Goal: Task Accomplishment & Management: Complete application form

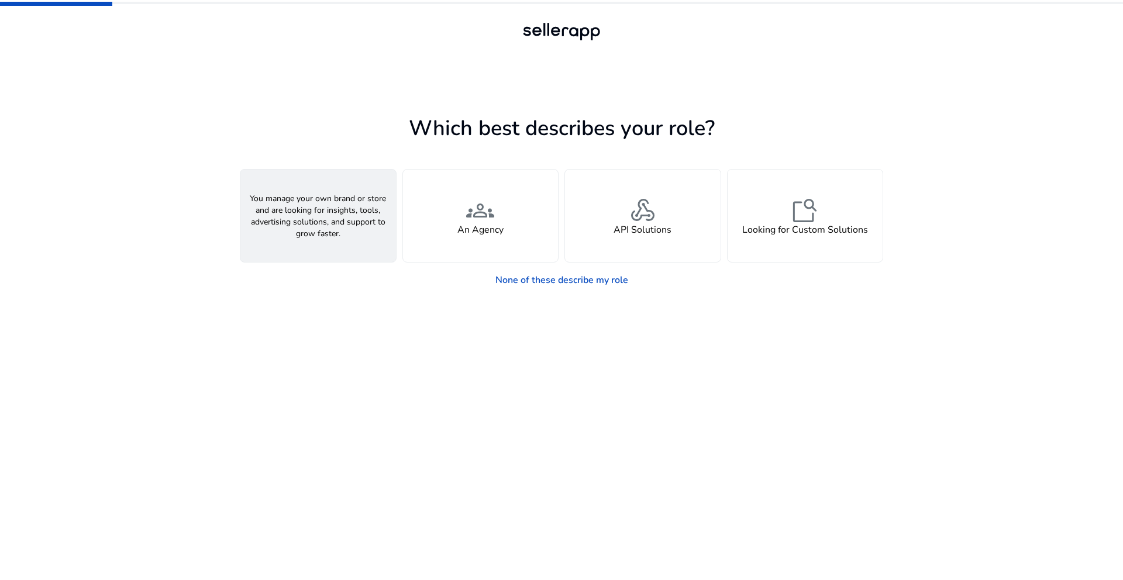
click at [281, 255] on div "person A Seller" at bounding box center [318, 216] width 156 height 92
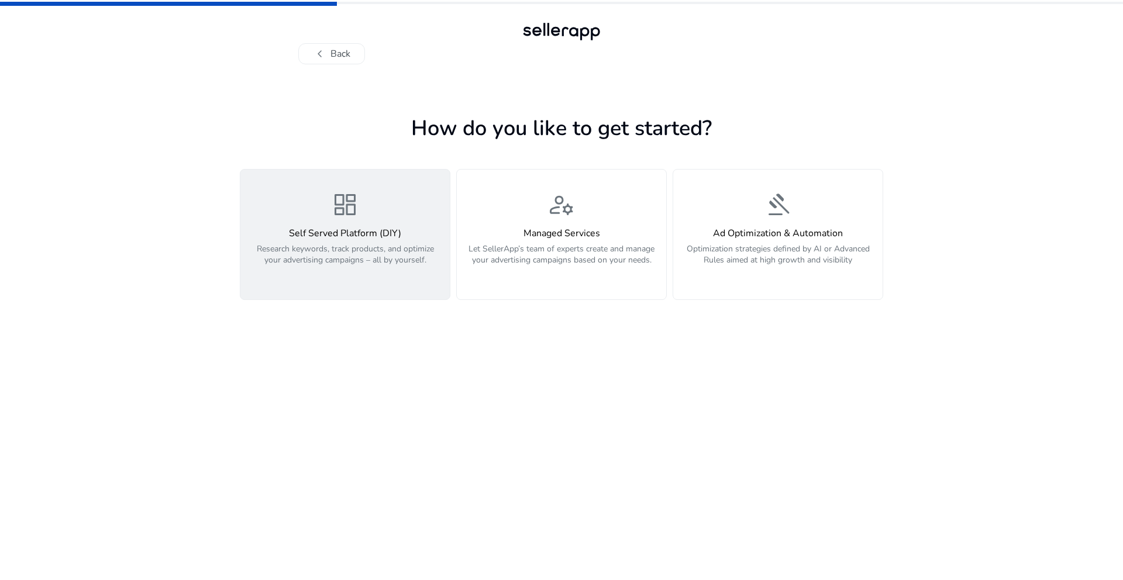
click at [353, 257] on p "Research keywords, track products, and optimize your advertising campaigns – al…" at bounding box center [344, 260] width 195 height 35
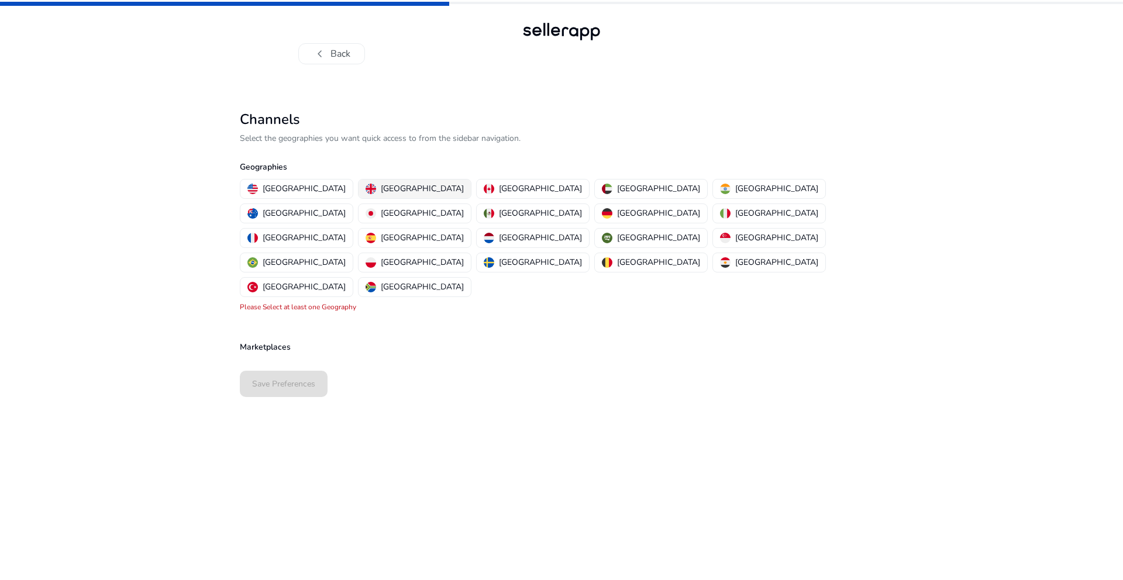
click at [381, 191] on p "[GEOGRAPHIC_DATA]" at bounding box center [422, 188] width 83 height 12
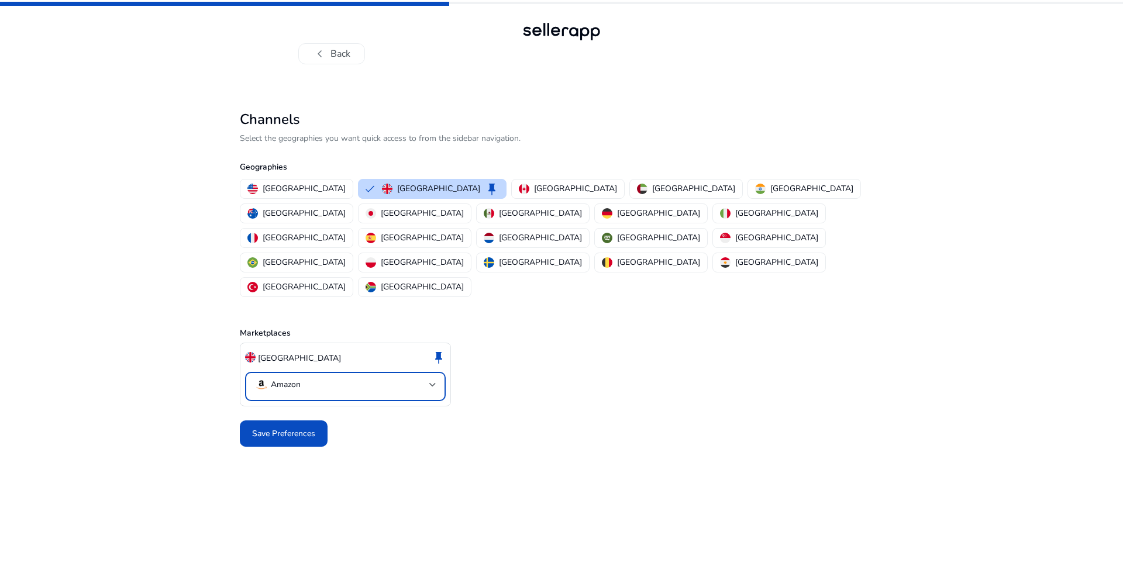
click at [373, 378] on mat-select-trigger "Amazon" at bounding box center [341, 385] width 175 height 14
click at [501, 398] on div at bounding box center [561, 290] width 1123 height 580
click at [302, 427] on span "Save Preferences" at bounding box center [283, 433] width 63 height 12
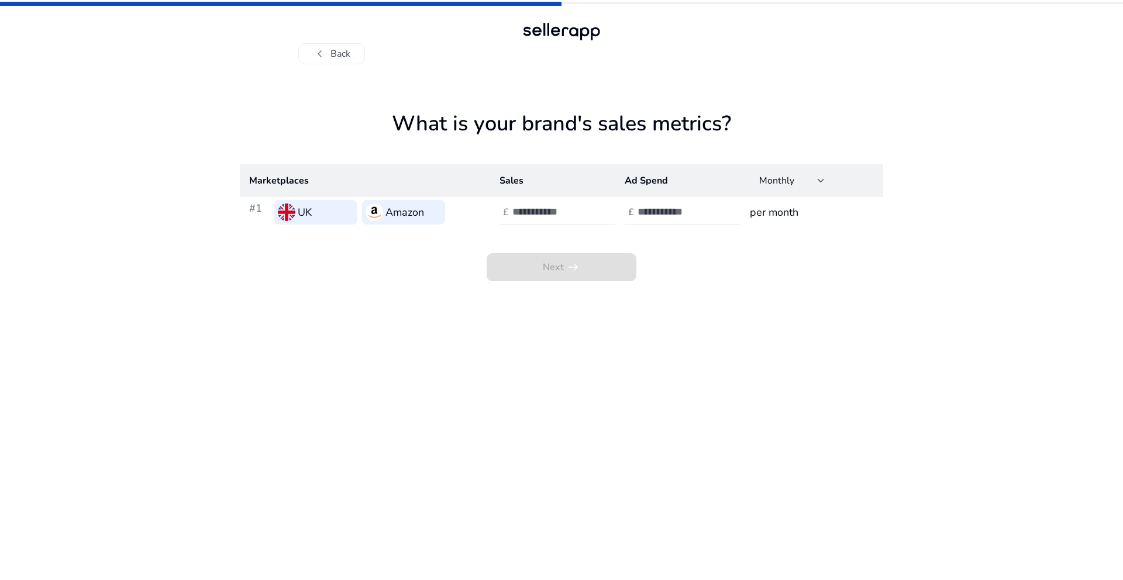
click at [554, 226] on td "£" at bounding box center [552, 212] width 125 height 30
click at [554, 214] on input "number" at bounding box center [551, 211] width 79 height 13
click at [640, 209] on input "number" at bounding box center [676, 211] width 79 height 13
type input "*"
click at [541, 220] on div at bounding box center [564, 212] width 105 height 26
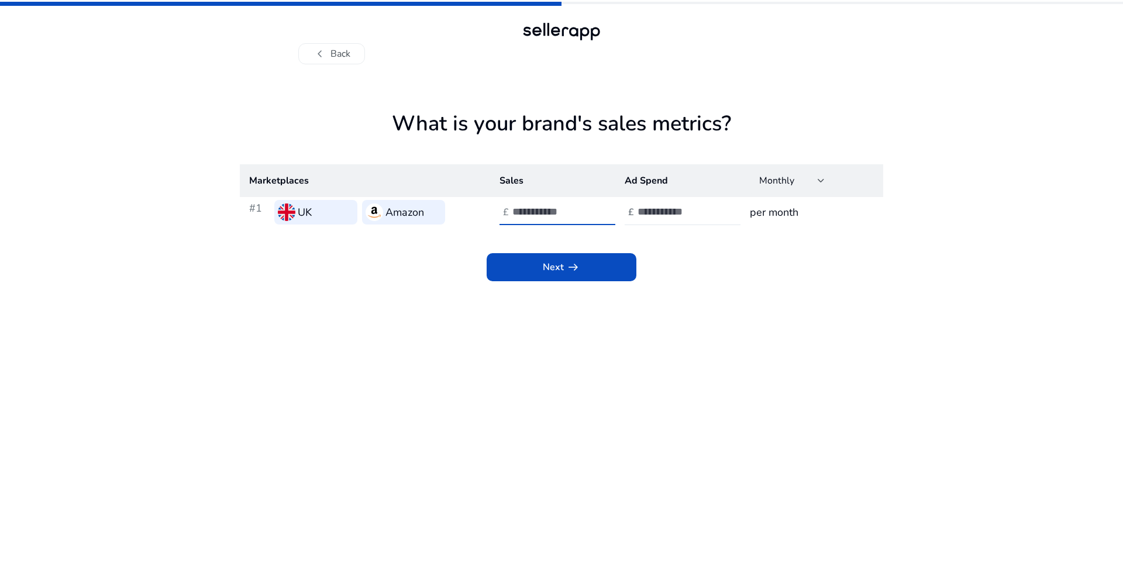
type input "*****"
click at [578, 285] on app-sales-metrics "What is your brand's sales metrics? Marketplaces Sales Ad Spend Monthly #1 UK A…" at bounding box center [561, 345] width 643 height 469
click at [578, 273] on span "arrow_right_alt" at bounding box center [573, 267] width 14 height 14
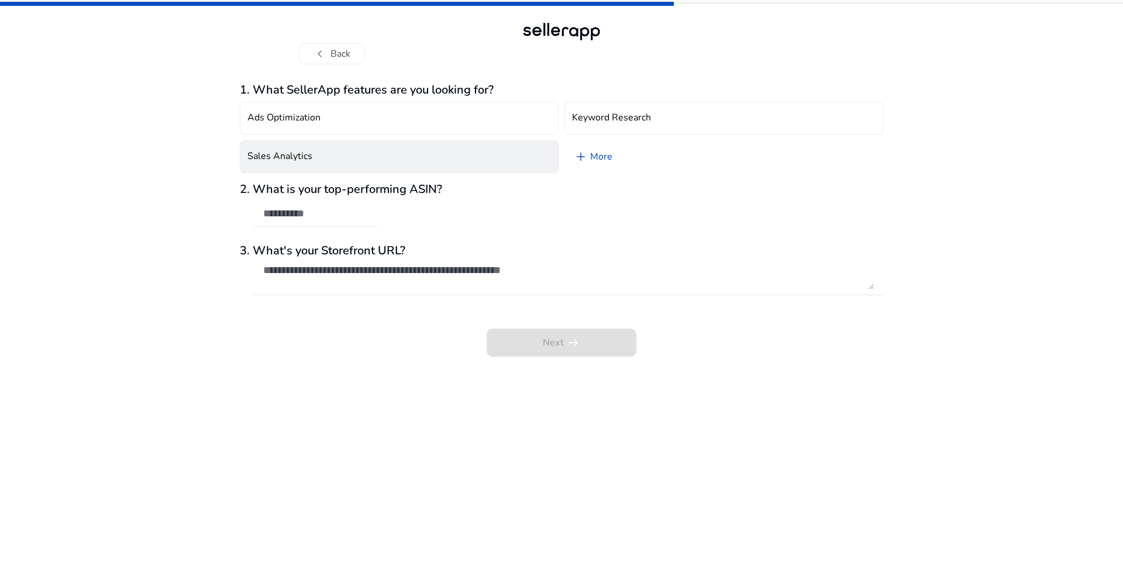
click at [372, 171] on button "Sales Analytics" at bounding box center [399, 156] width 319 height 33
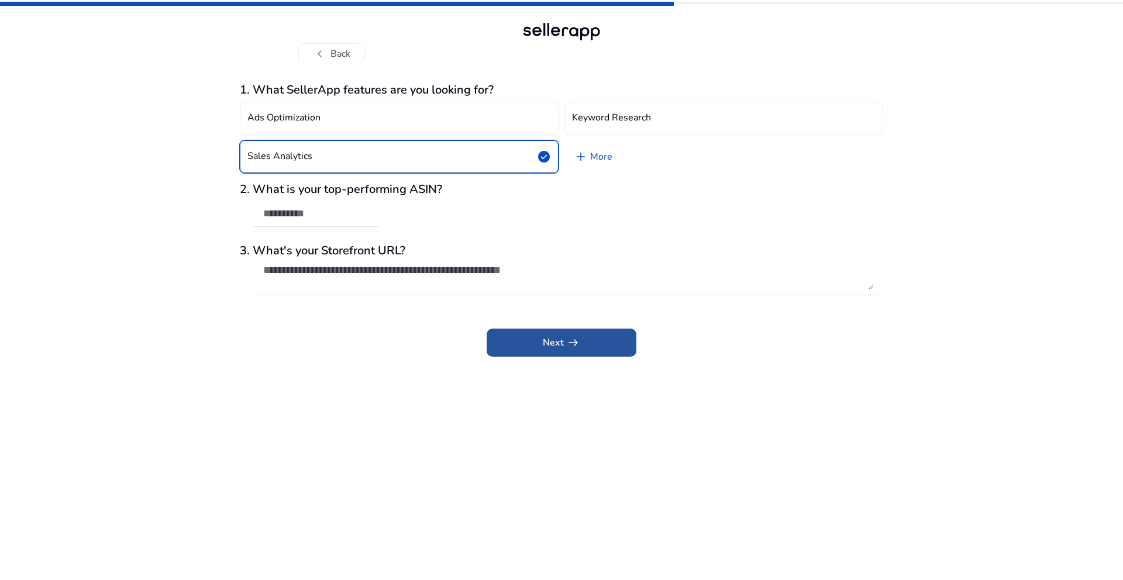
click at [538, 339] on span at bounding box center [562, 343] width 150 height 28
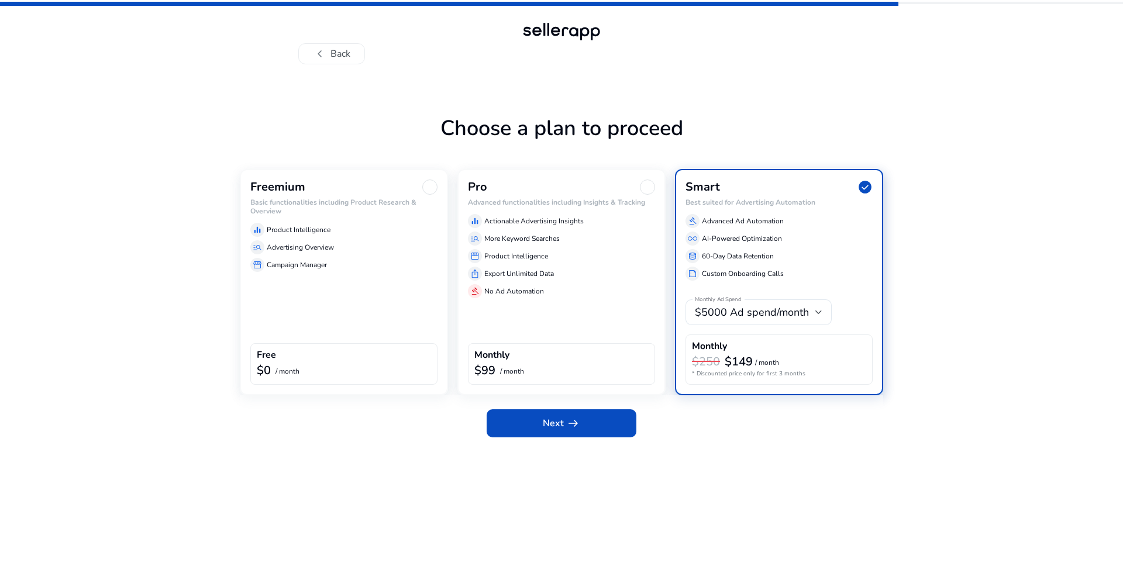
click at [357, 287] on div "Freemium Basic functionalities including Product Research & Overview equalizer …" at bounding box center [344, 282] width 208 height 226
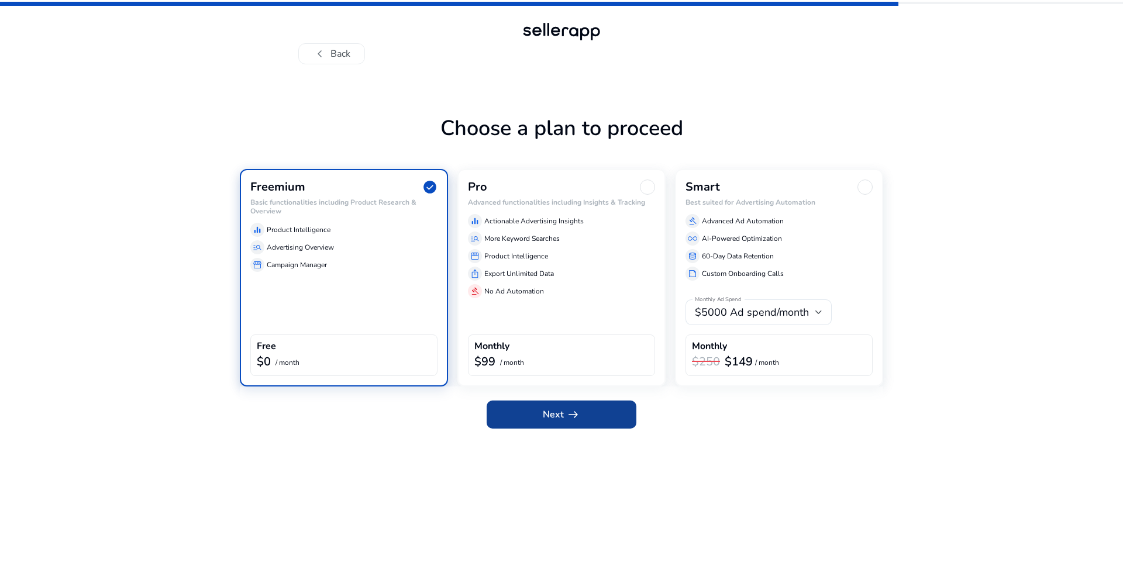
click at [537, 422] on span at bounding box center [562, 415] width 150 height 28
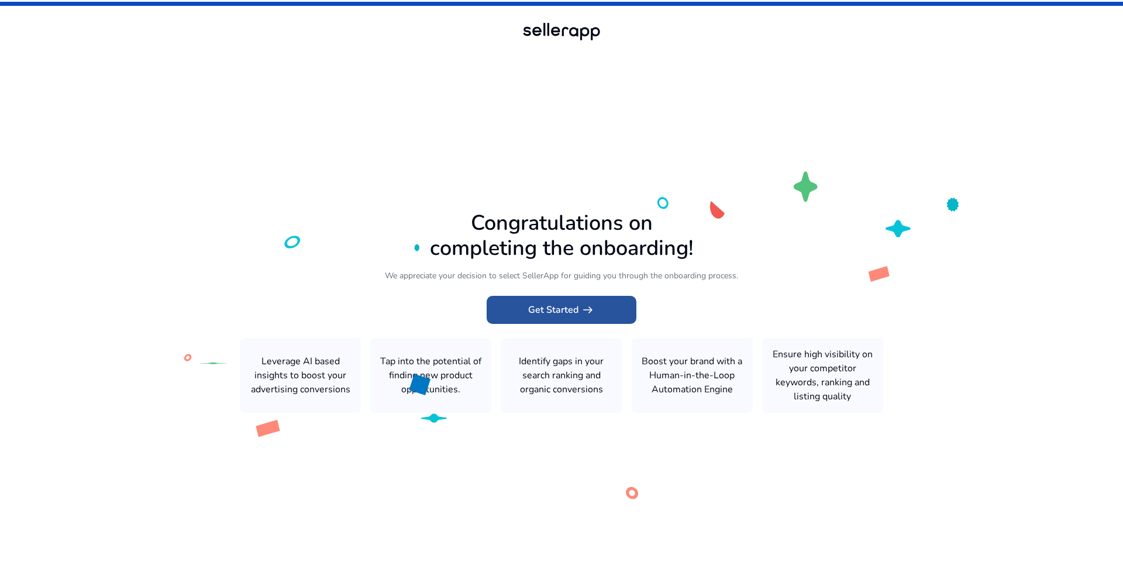
click at [586, 316] on span "arrow_right_alt" at bounding box center [588, 310] width 14 height 14
